Goal: Task Accomplishment & Management: Manage account settings

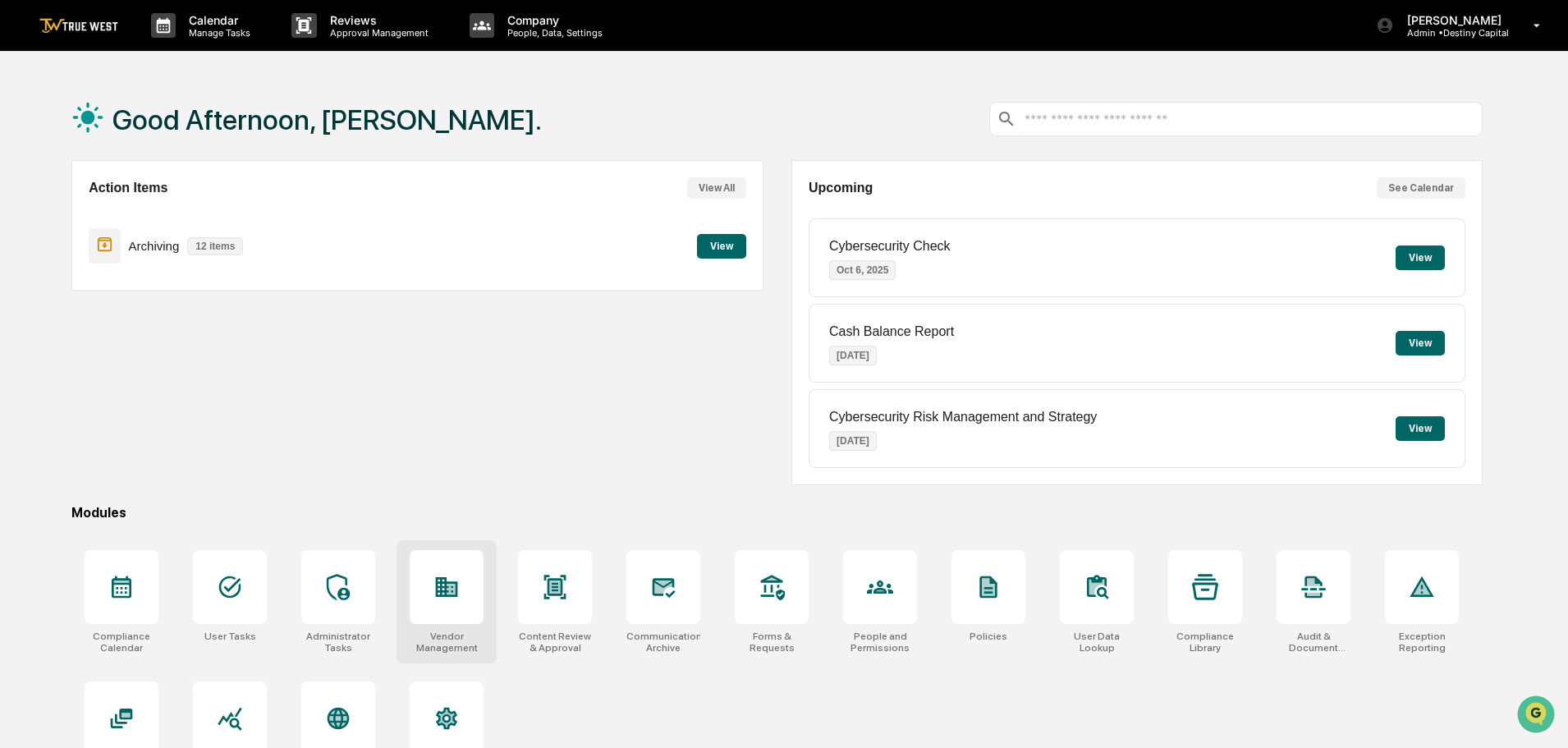
click at [449, 590] on icon at bounding box center [451, 588] width 9 height 10
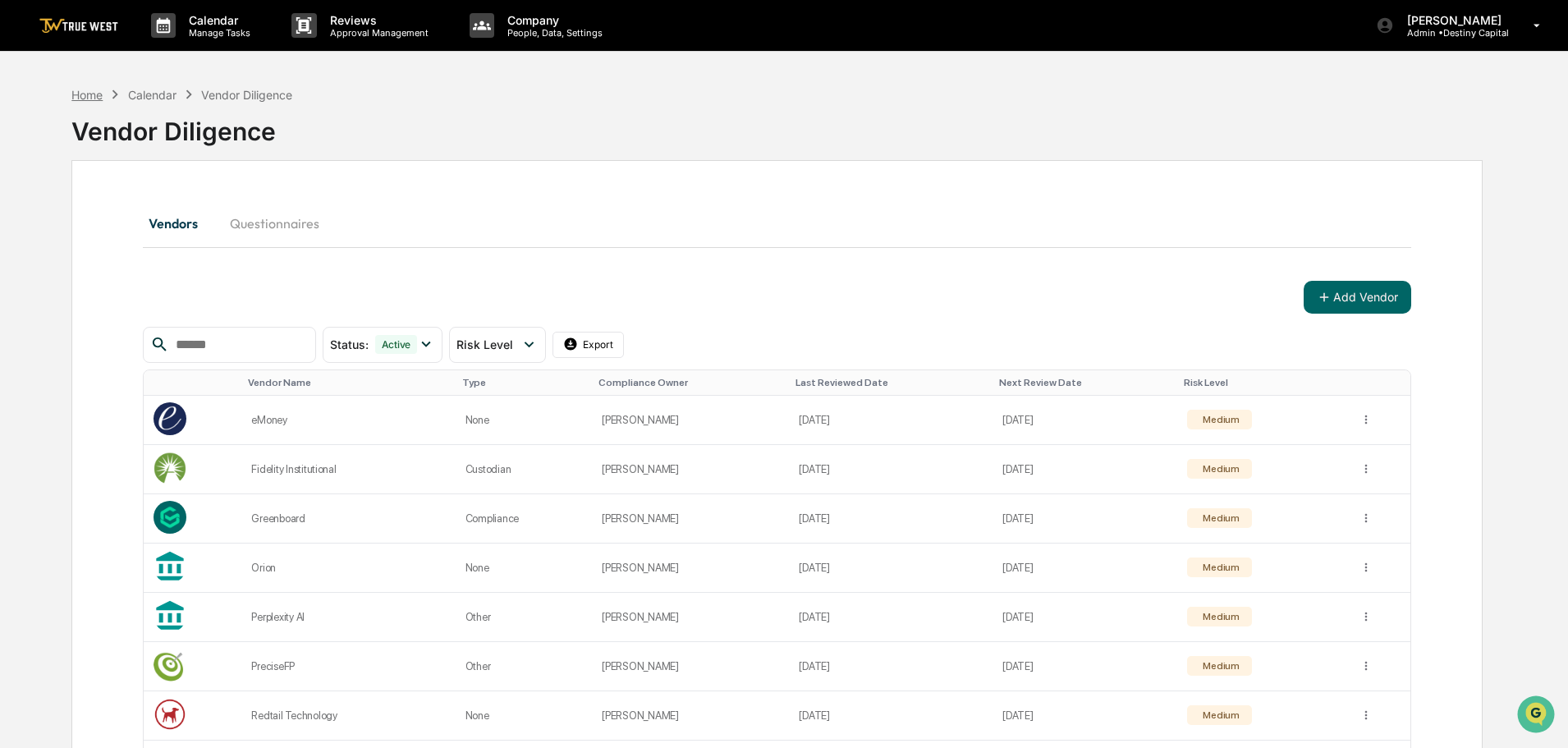
click at [89, 95] on div "Home" at bounding box center [87, 94] width 31 height 14
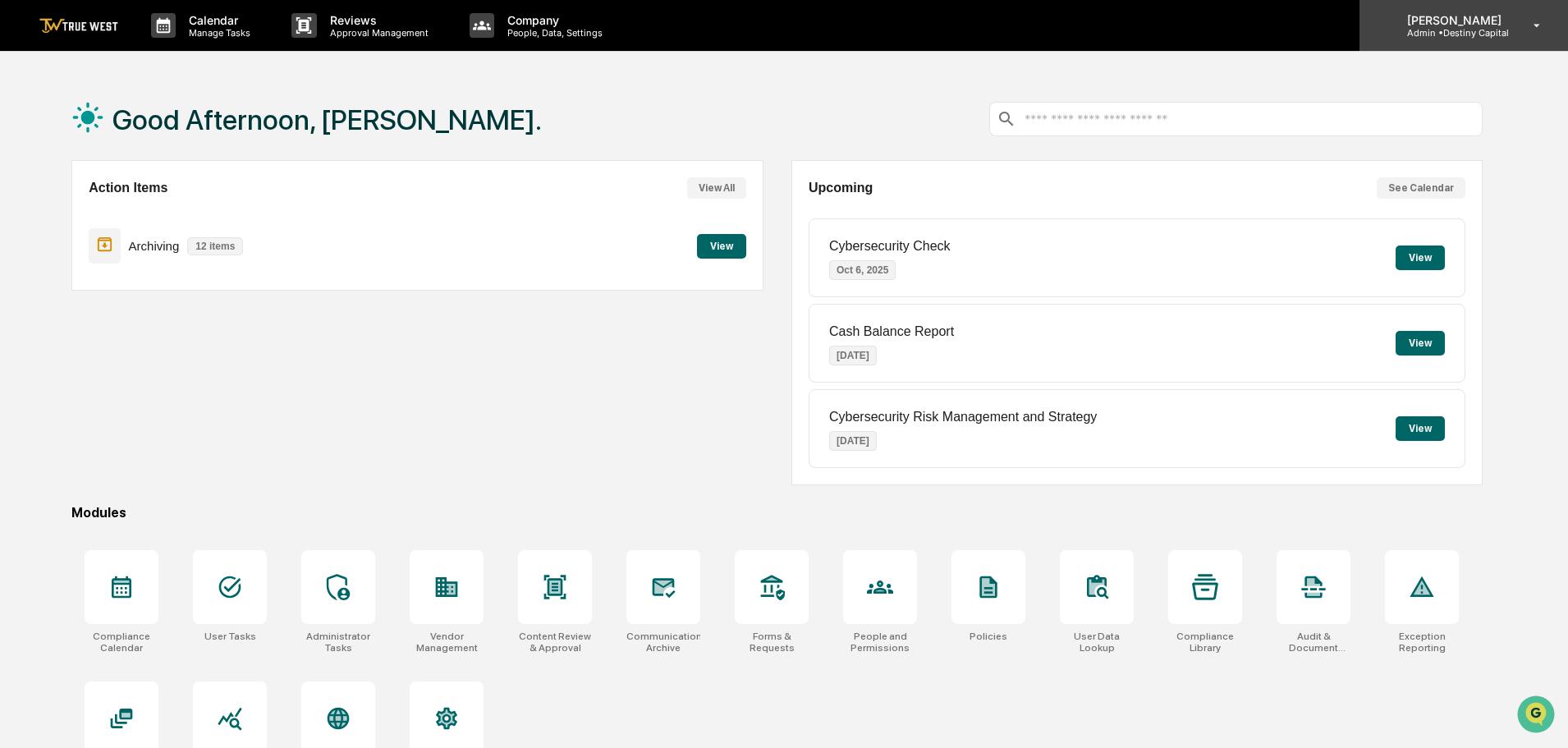
click at [1451, 10] on div "[PERSON_NAME] Admin • Destiny Capital" at bounding box center [1464, 25] width 209 height 51
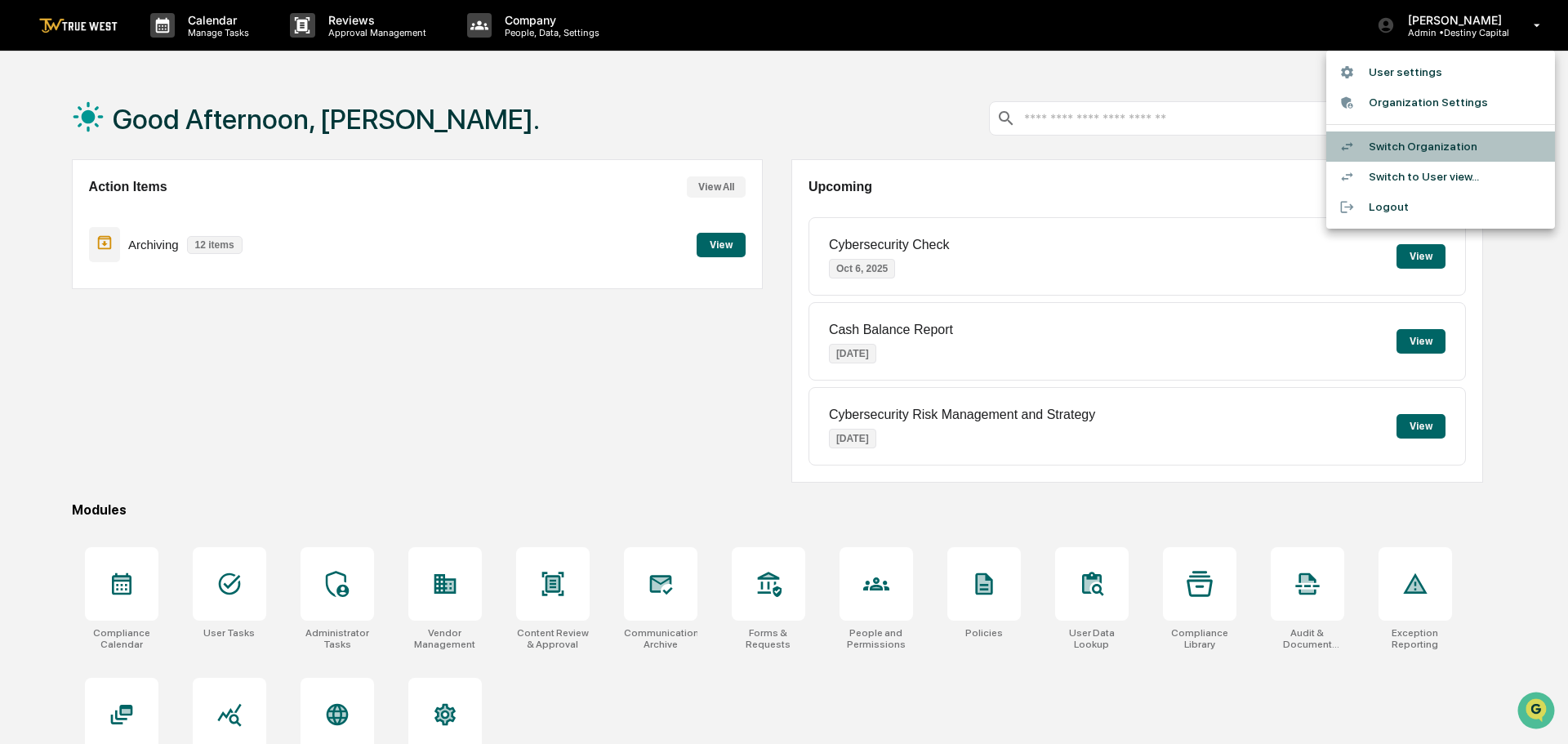
click at [1401, 144] on li "Switch Organization" at bounding box center [1441, 146] width 228 height 30
